Goal: Obtain resource: Obtain resource

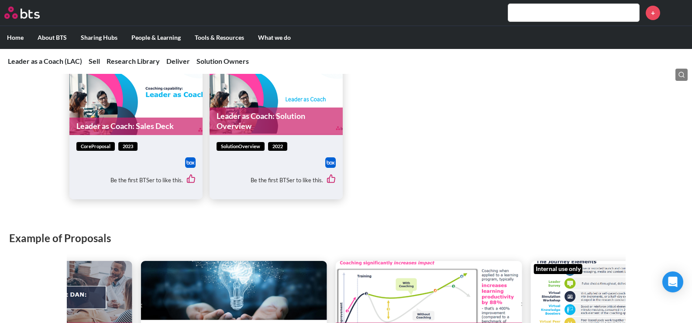
scroll to position [480, 0]
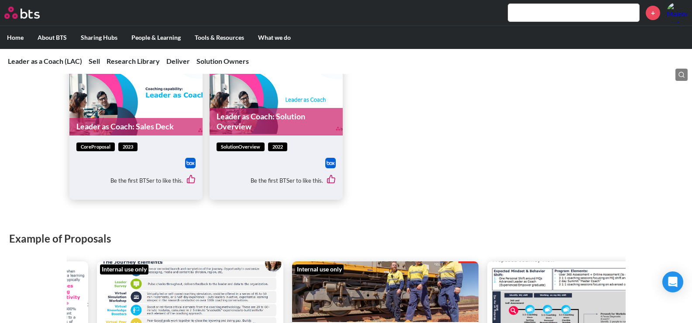
click at [147, 125] on link "Leader as Coach: Sales Deck" at bounding box center [135, 126] width 133 height 17
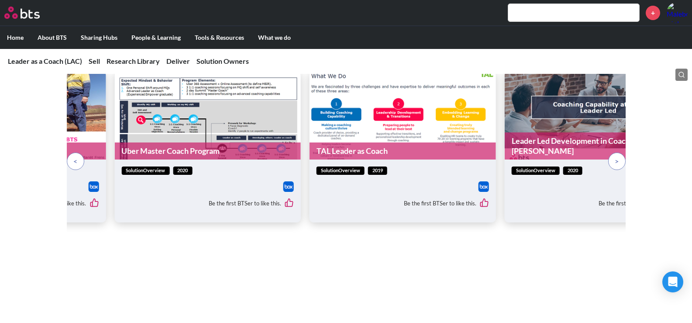
scroll to position [655, 0]
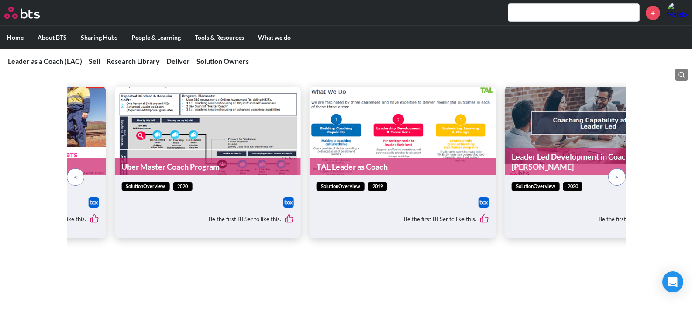
click at [72, 175] on p at bounding box center [75, 176] width 17 height 17
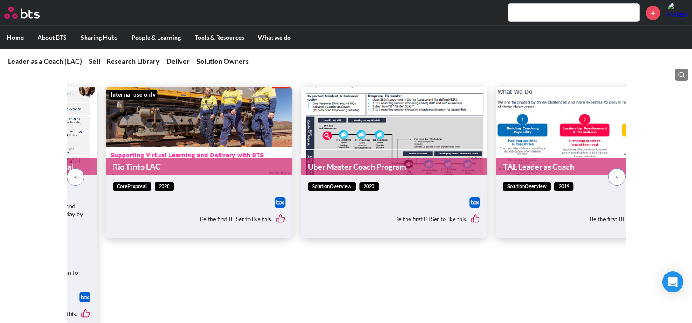
click at [72, 175] on p at bounding box center [75, 176] width 17 height 17
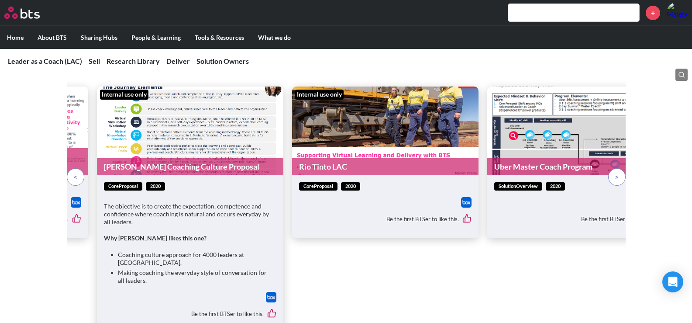
click at [72, 175] on p at bounding box center [75, 176] width 17 height 17
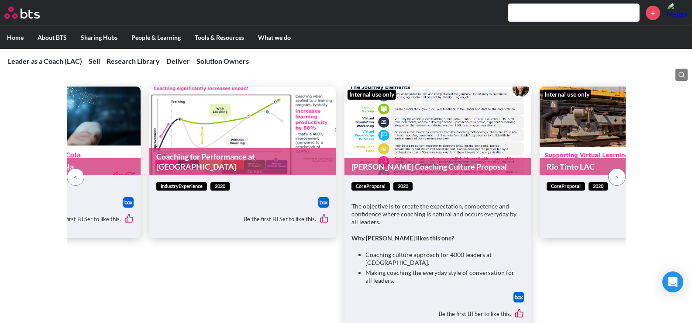
click at [72, 175] on p at bounding box center [75, 176] width 17 height 17
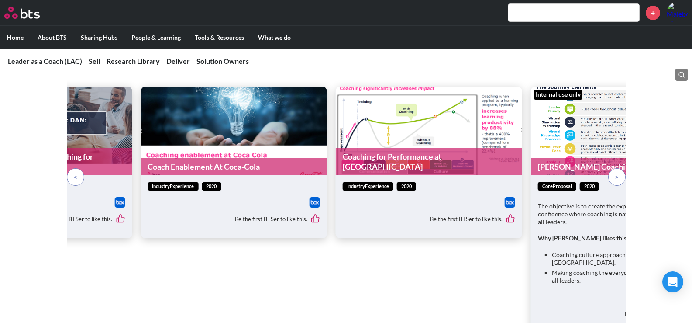
click at [72, 175] on p at bounding box center [75, 176] width 17 height 17
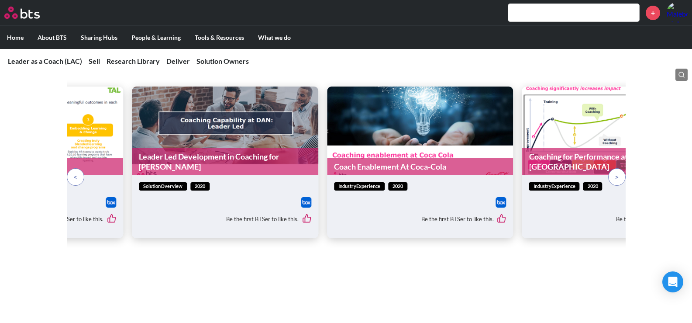
click at [72, 175] on p at bounding box center [75, 176] width 17 height 17
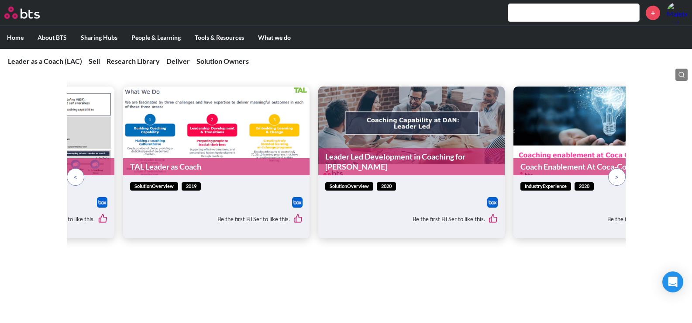
click at [72, 175] on p at bounding box center [75, 176] width 17 height 17
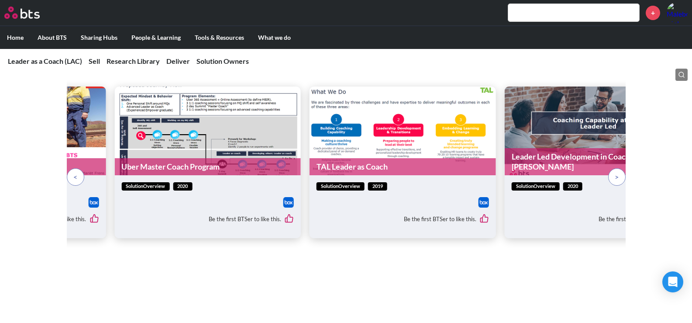
click at [72, 175] on p at bounding box center [75, 176] width 17 height 17
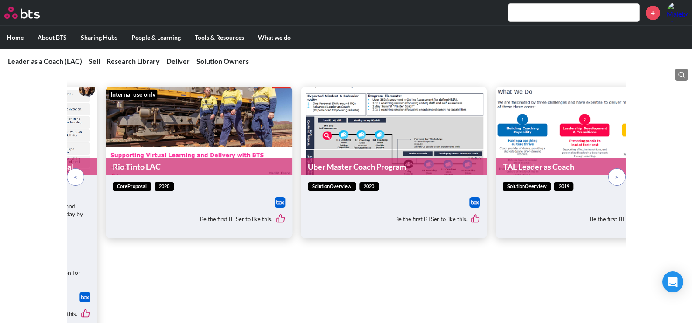
click at [72, 175] on p at bounding box center [75, 176] width 17 height 17
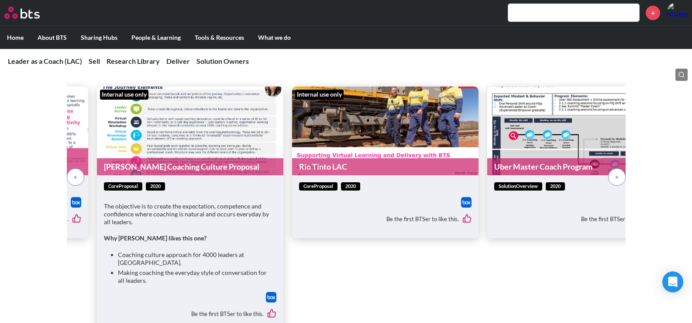
click at [72, 175] on p at bounding box center [75, 176] width 17 height 17
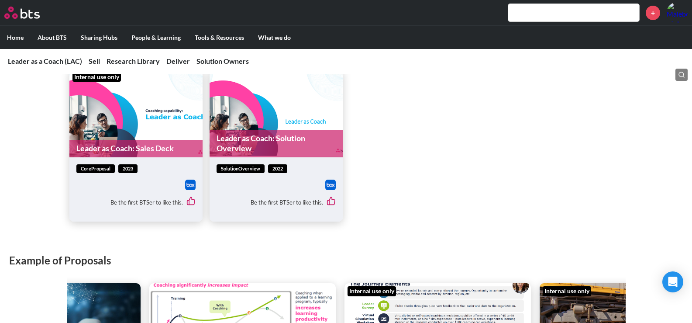
scroll to position [437, 0]
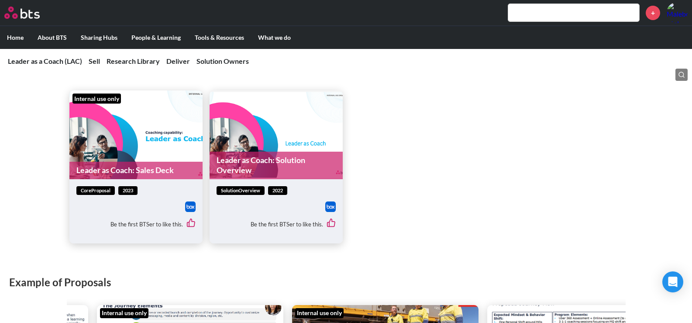
click at [131, 168] on link "Leader as Coach: Sales Deck" at bounding box center [135, 170] width 133 height 17
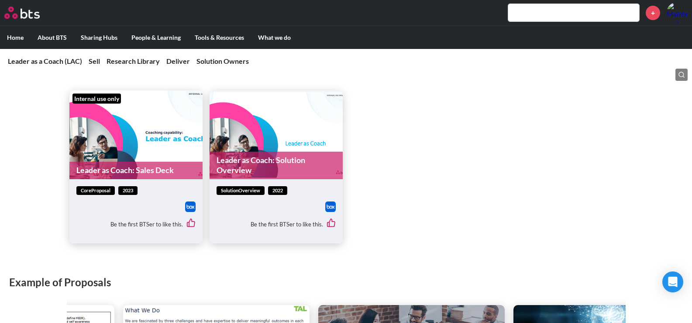
click at [114, 169] on link "Leader as Coach: Sales Deck" at bounding box center [135, 170] width 133 height 17
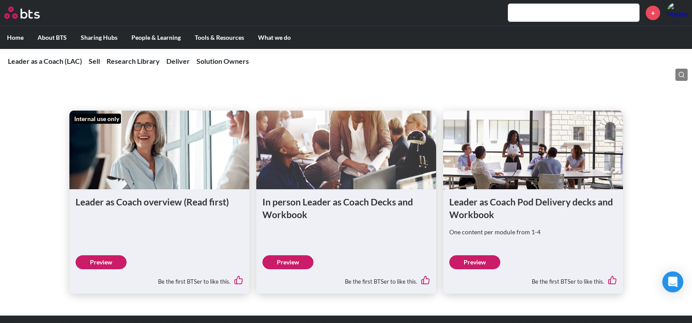
scroll to position [1353, 0]
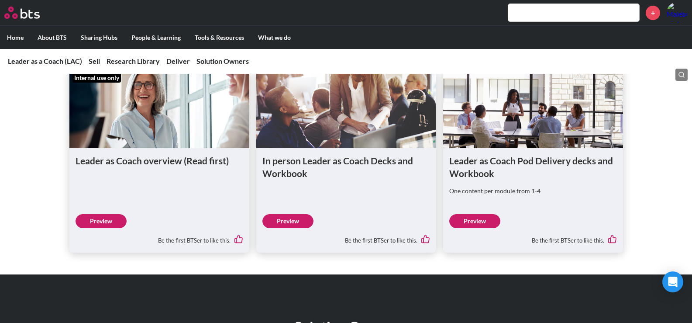
click at [478, 214] on link "Preview" at bounding box center [474, 221] width 51 height 14
